Goal: Check status: Check status

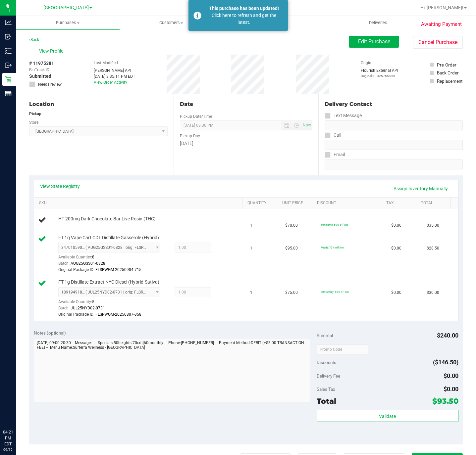
click at [73, 23] on span "Purchases" at bounding box center [68, 23] width 104 height 6
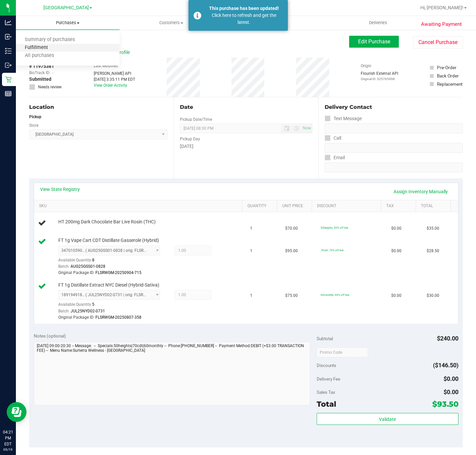
click at [55, 47] on span "Fulfillment" at bounding box center [36, 48] width 41 height 6
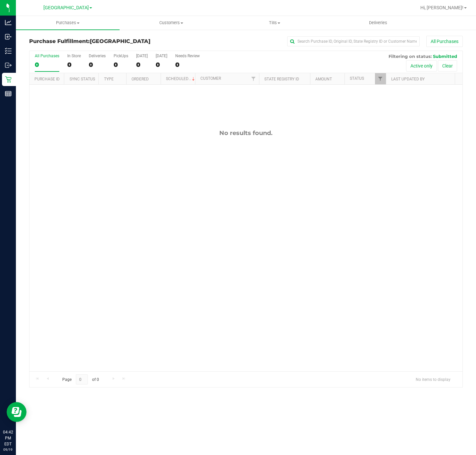
click at [346, 239] on div "No results found." at bounding box center [245, 250] width 433 height 331
